Goal: Transaction & Acquisition: Purchase product/service

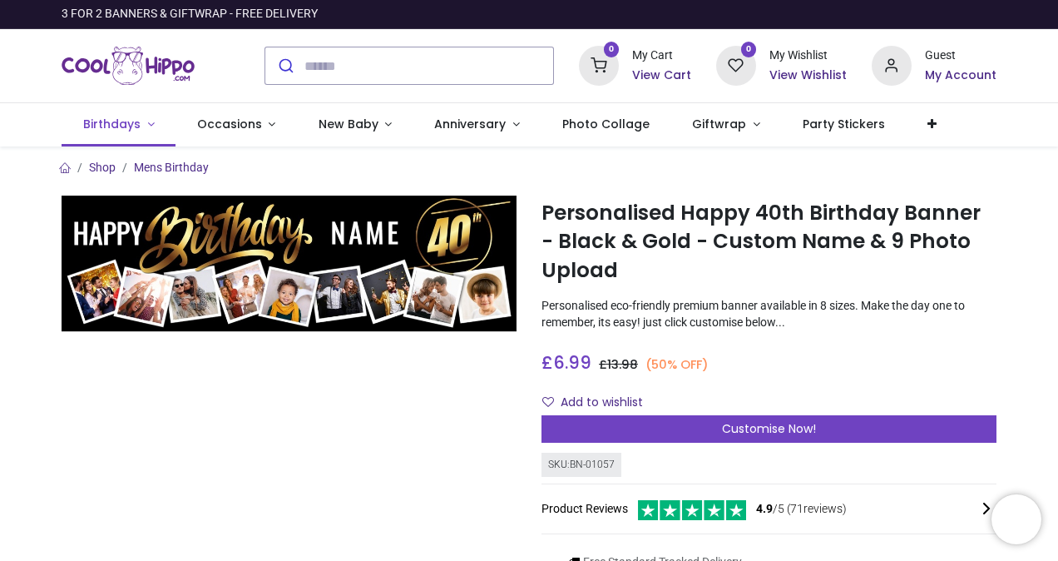
click at [120, 126] on span "Birthdays" at bounding box center [111, 124] width 57 height 17
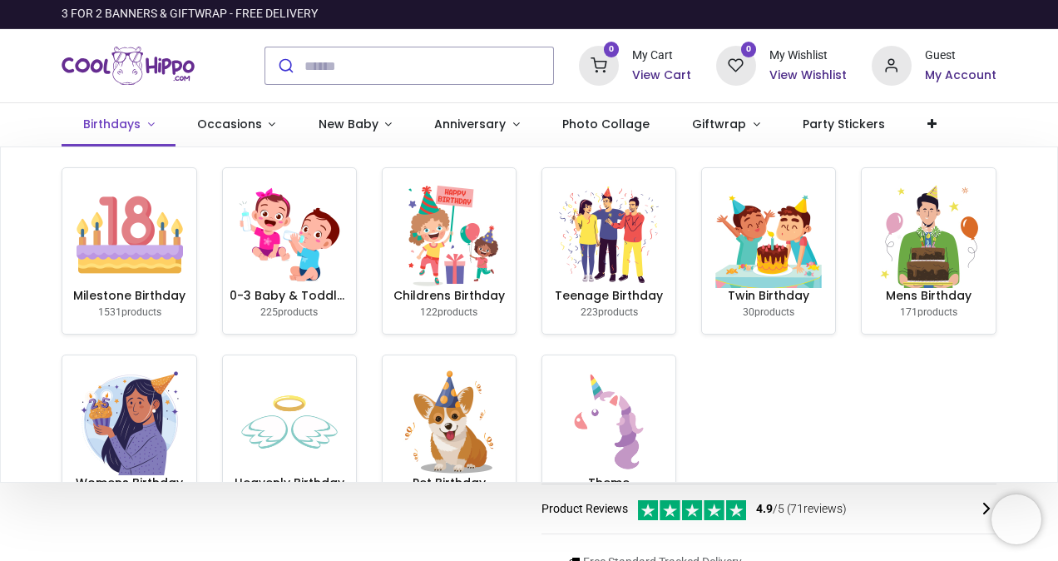
click at [120, 126] on span "Birthdays" at bounding box center [111, 124] width 57 height 17
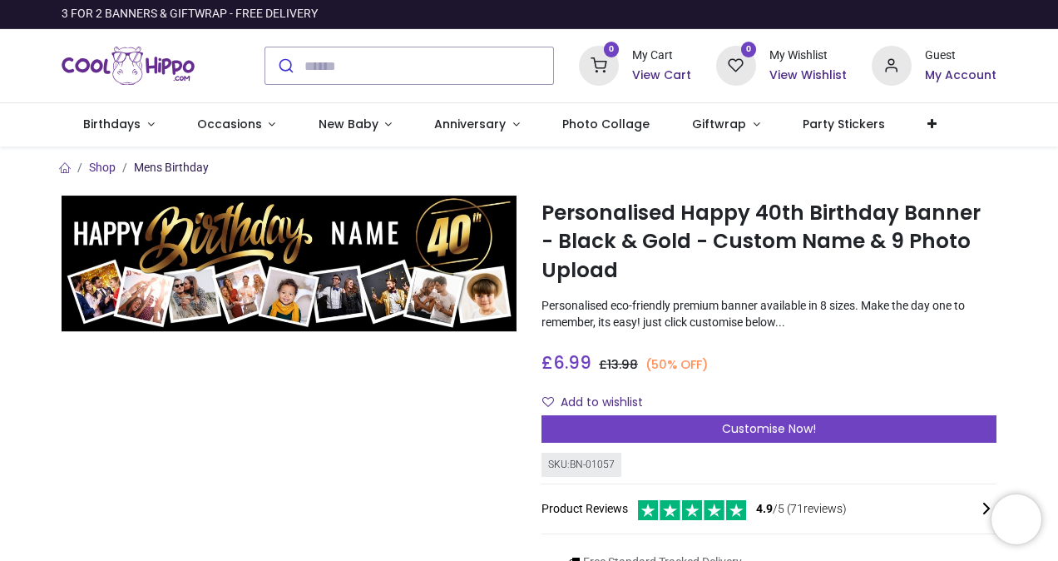
click at [180, 163] on link "Mens Birthday" at bounding box center [171, 167] width 75 height 13
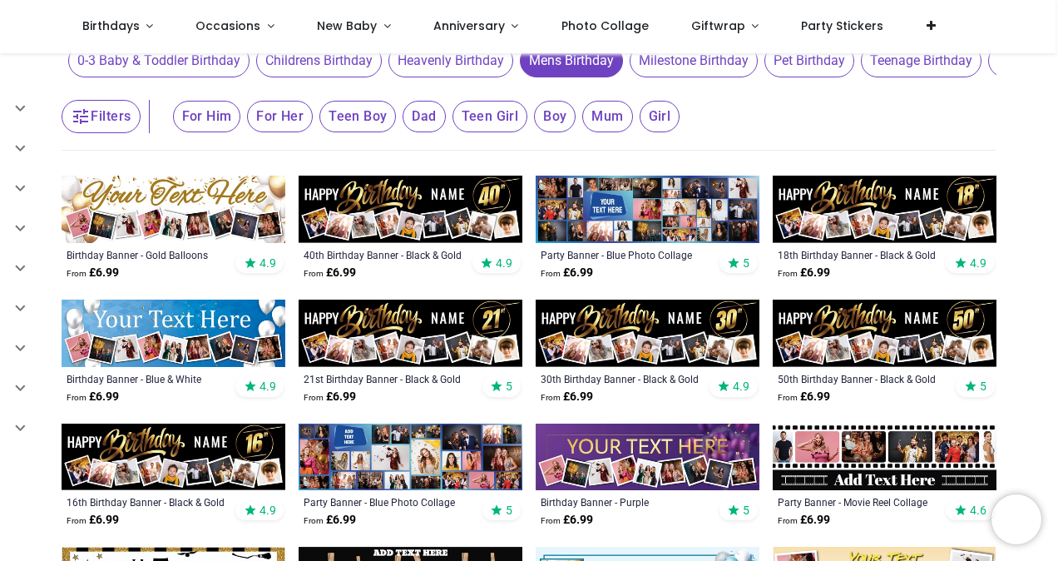
scroll to position [185, 0]
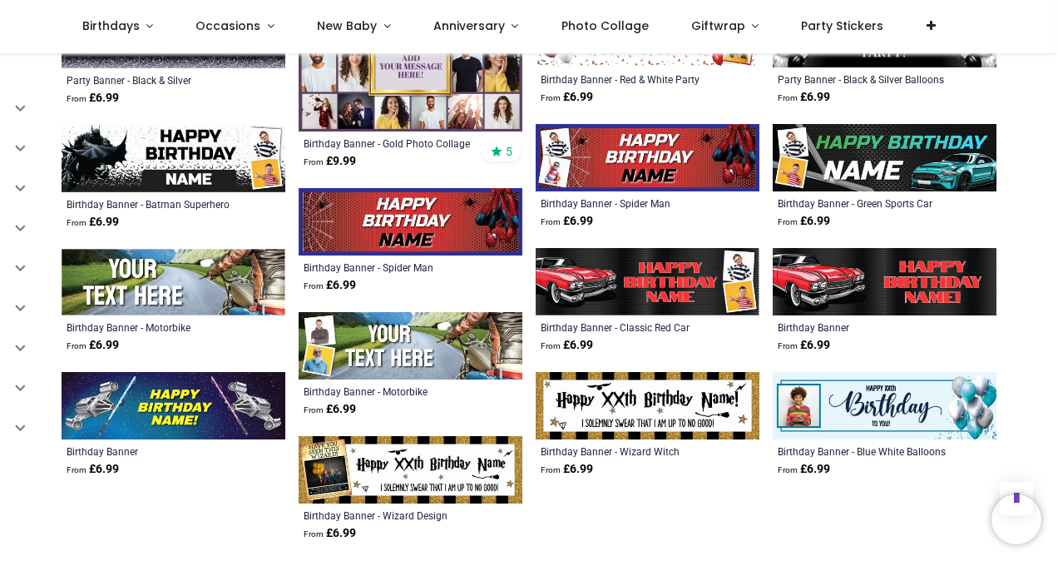
scroll to position [477, 0]
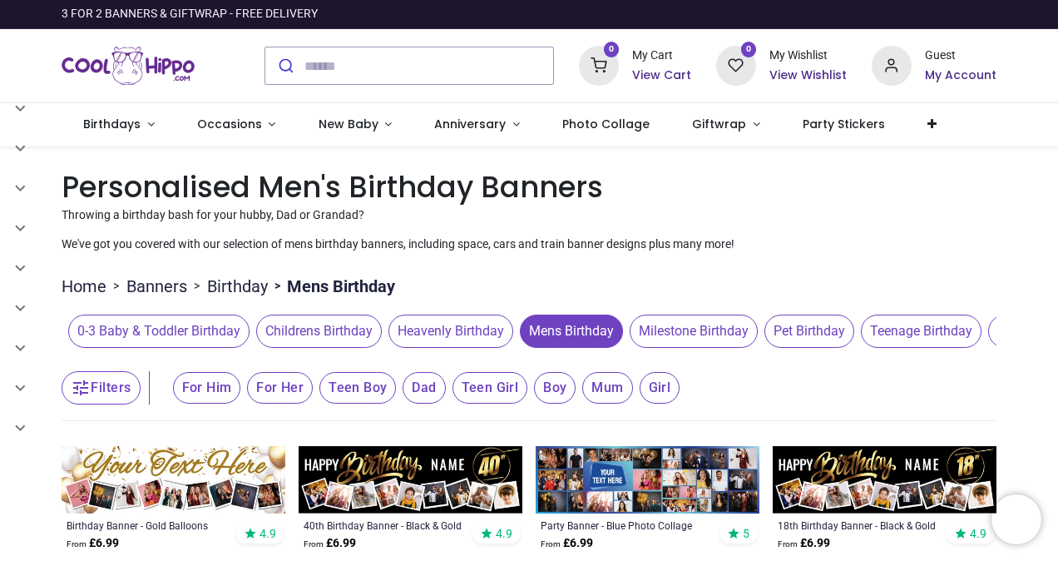
click at [401, 489] on img at bounding box center [411, 479] width 224 height 67
